Goal: Information Seeking & Learning: Check status

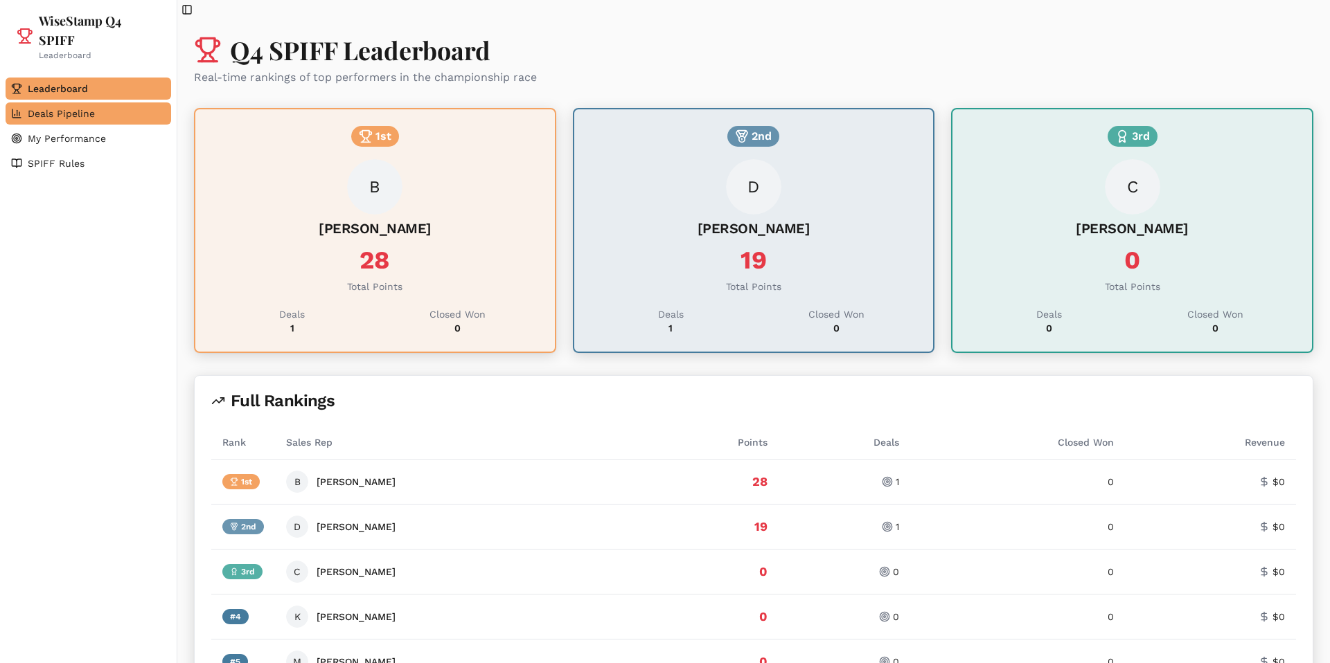
click at [83, 116] on span "Deals Pipeline" at bounding box center [61, 114] width 67 height 14
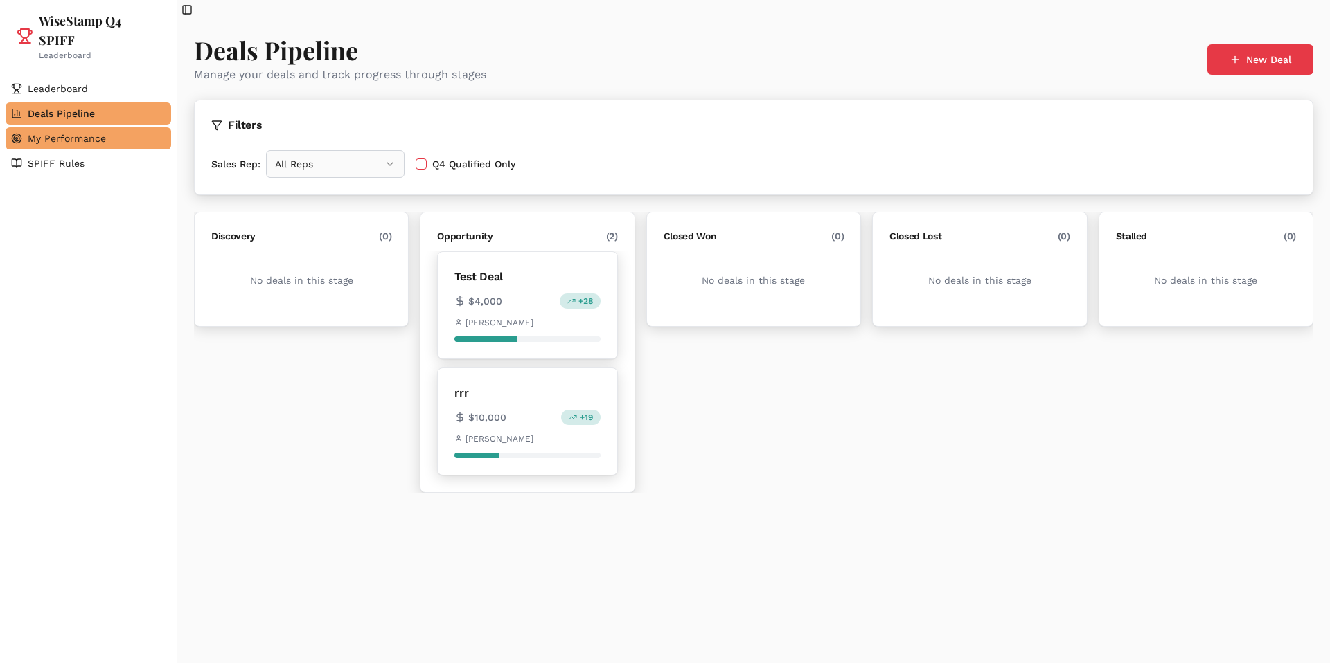
click at [76, 137] on span "My Performance" at bounding box center [67, 139] width 78 height 14
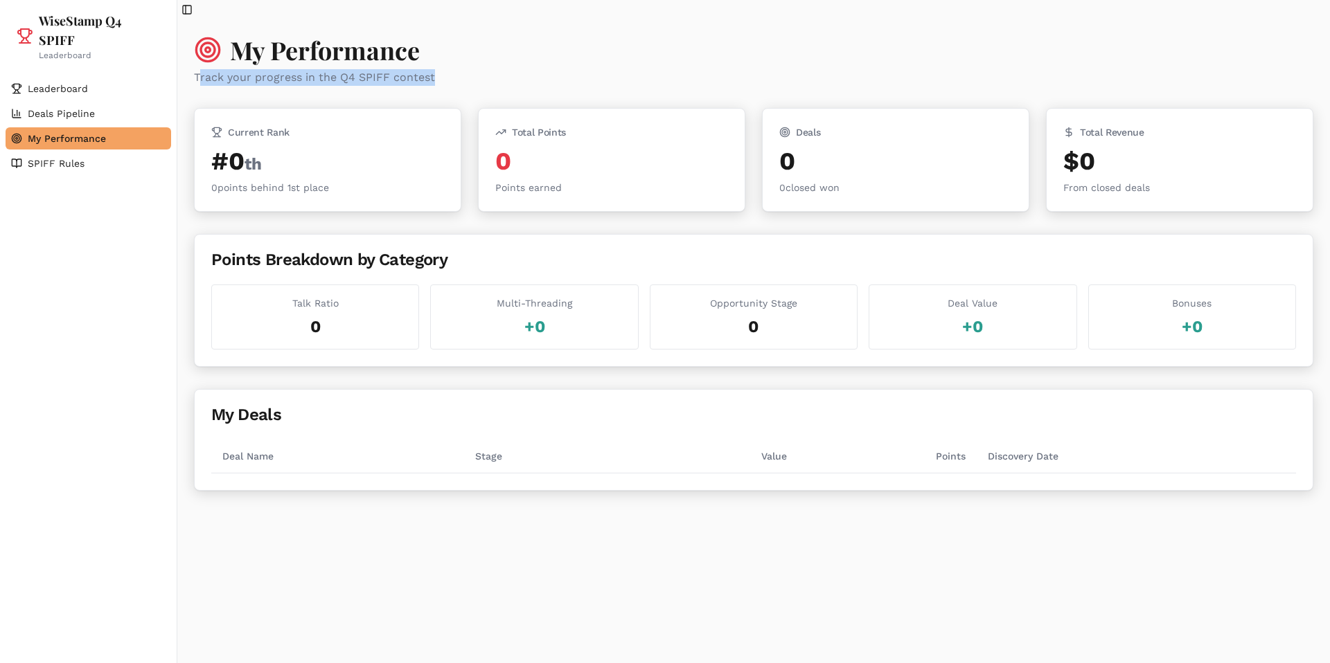
drag, startPoint x: 197, startPoint y: 76, endPoint x: 438, endPoint y: 81, distance: 241.0
click at [438, 81] on p "Track your progress in the Q4 SPIFF contest" at bounding box center [753, 77] width 1119 height 17
drag, startPoint x: 438, startPoint y: 81, endPoint x: 188, endPoint y: 78, distance: 250.0
click at [187, 78] on div "My Performance Track your progress in the Q4 SPIFF contest Current Rank # 0 th …" at bounding box center [753, 263] width 1152 height 488
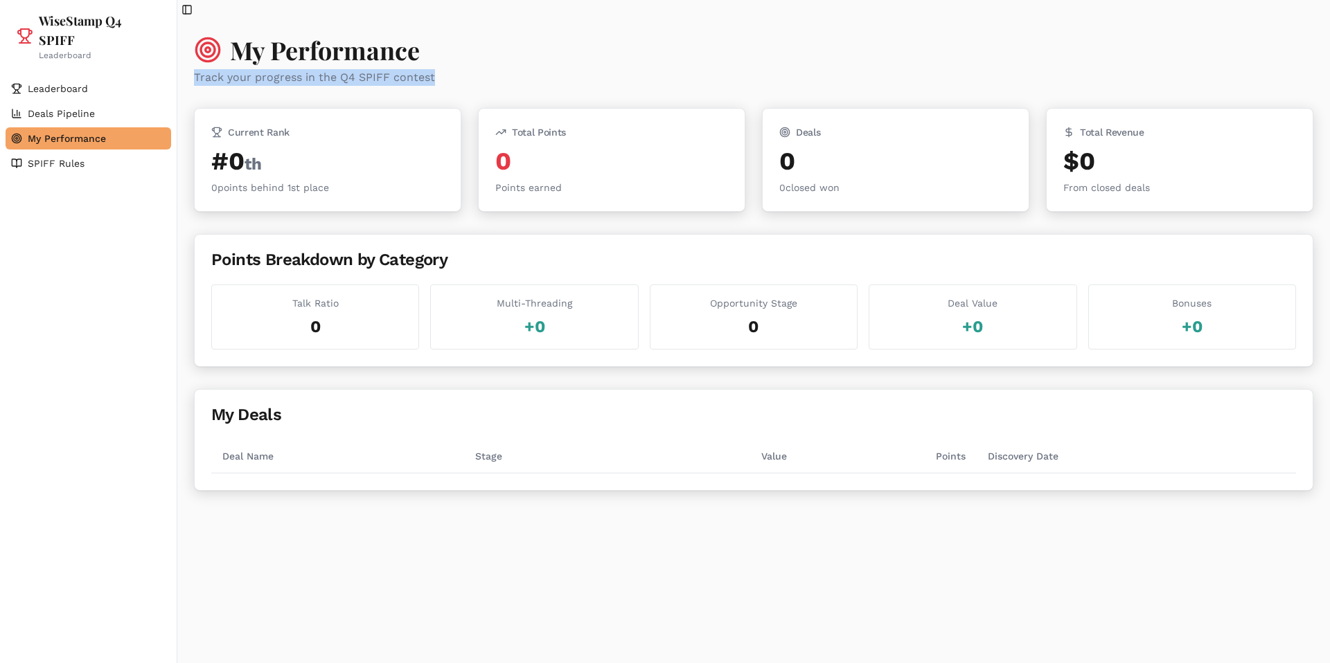
click at [188, 78] on div "My Performance Track your progress in the Q4 SPIFF contest Current Rank # 0 th …" at bounding box center [753, 263] width 1152 height 488
drag, startPoint x: 188, startPoint y: 77, endPoint x: 447, endPoint y: 80, distance: 259.0
click at [447, 80] on div "My Performance Track your progress in the Q4 SPIFF contest Current Rank # 0 th …" at bounding box center [753, 263] width 1152 height 488
click at [447, 80] on p "Track your progress in the Q4 SPIFF contest" at bounding box center [753, 77] width 1119 height 17
drag, startPoint x: 447, startPoint y: 80, endPoint x: 199, endPoint y: 76, distance: 248.7
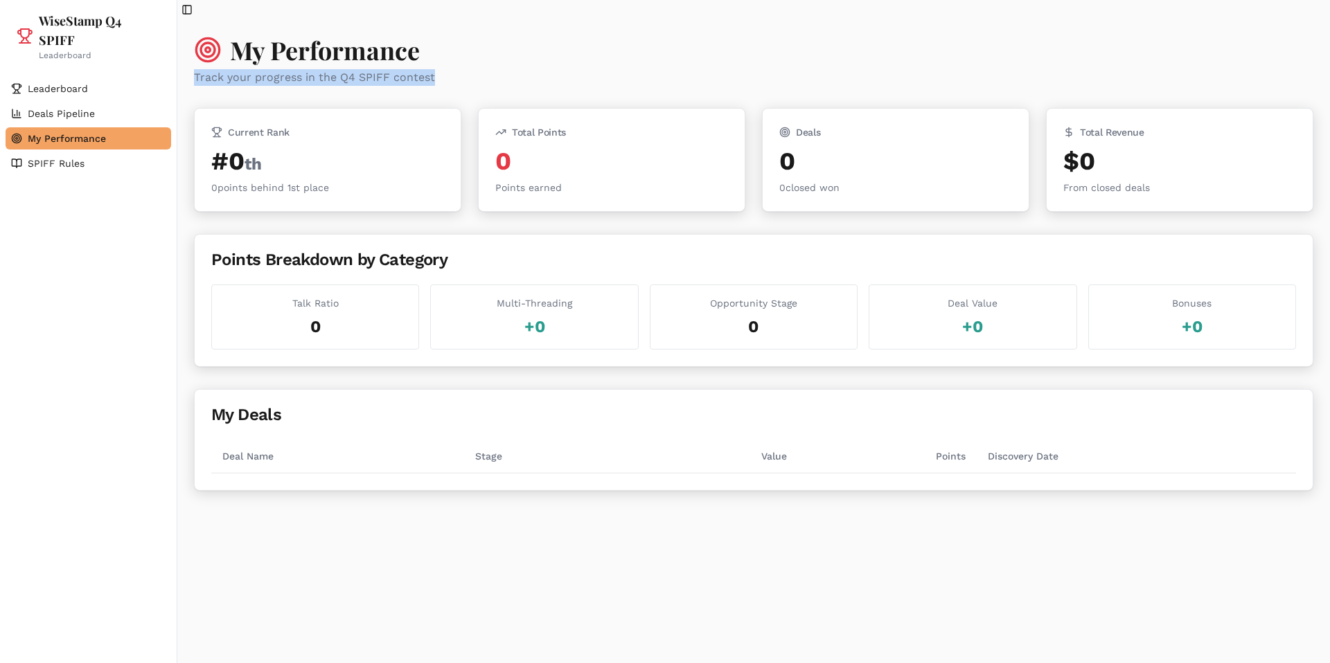
click at [200, 76] on p "Track your progress in the Q4 SPIFF contest" at bounding box center [753, 77] width 1119 height 17
click at [170, 80] on link "Leaderboard" at bounding box center [89, 89] width 166 height 22
